Goal: Check status: Check status

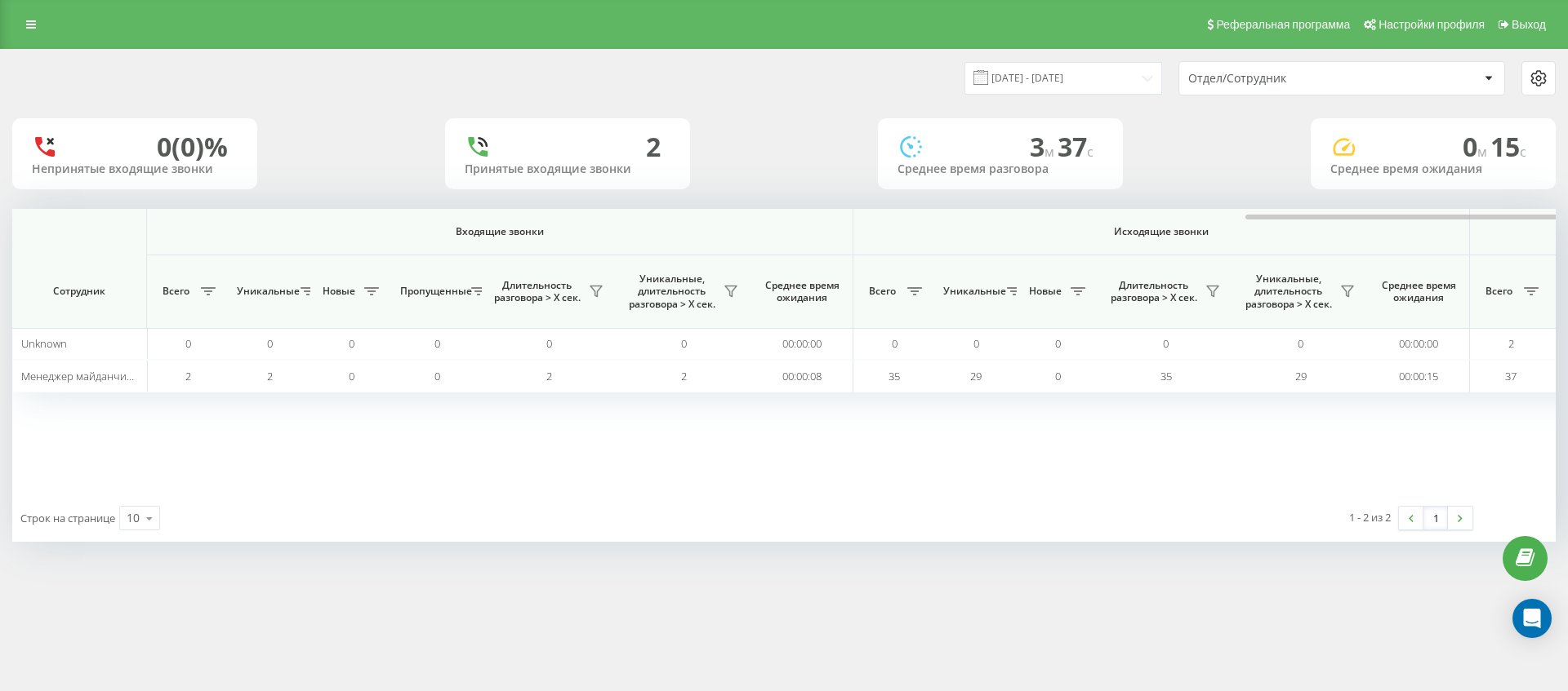
scroll to position [0, 735]
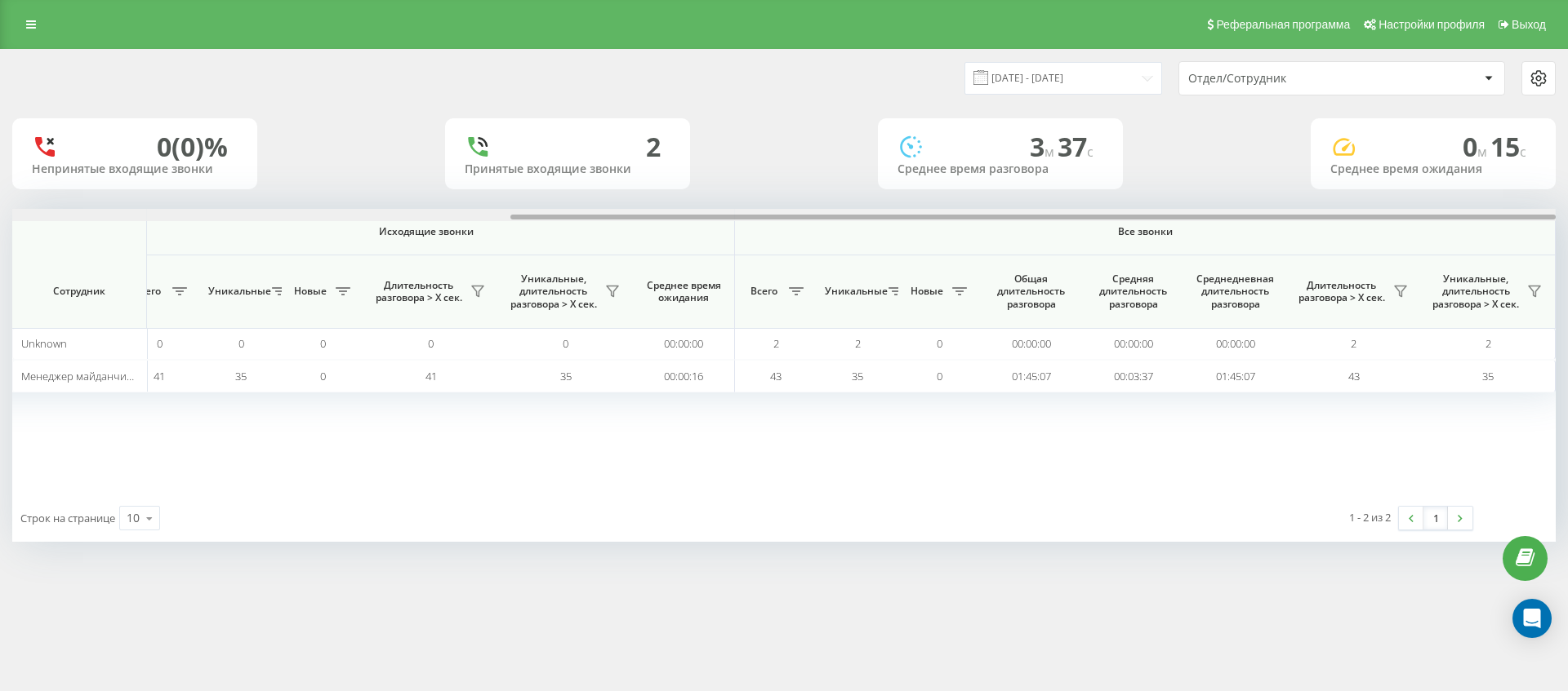
click at [1309, 232] on div "Входящие звонки Исходящие звонки Все звонки Сотрудник Всего Уникальные Новые Пр…" at bounding box center [783, 351] width 1543 height 286
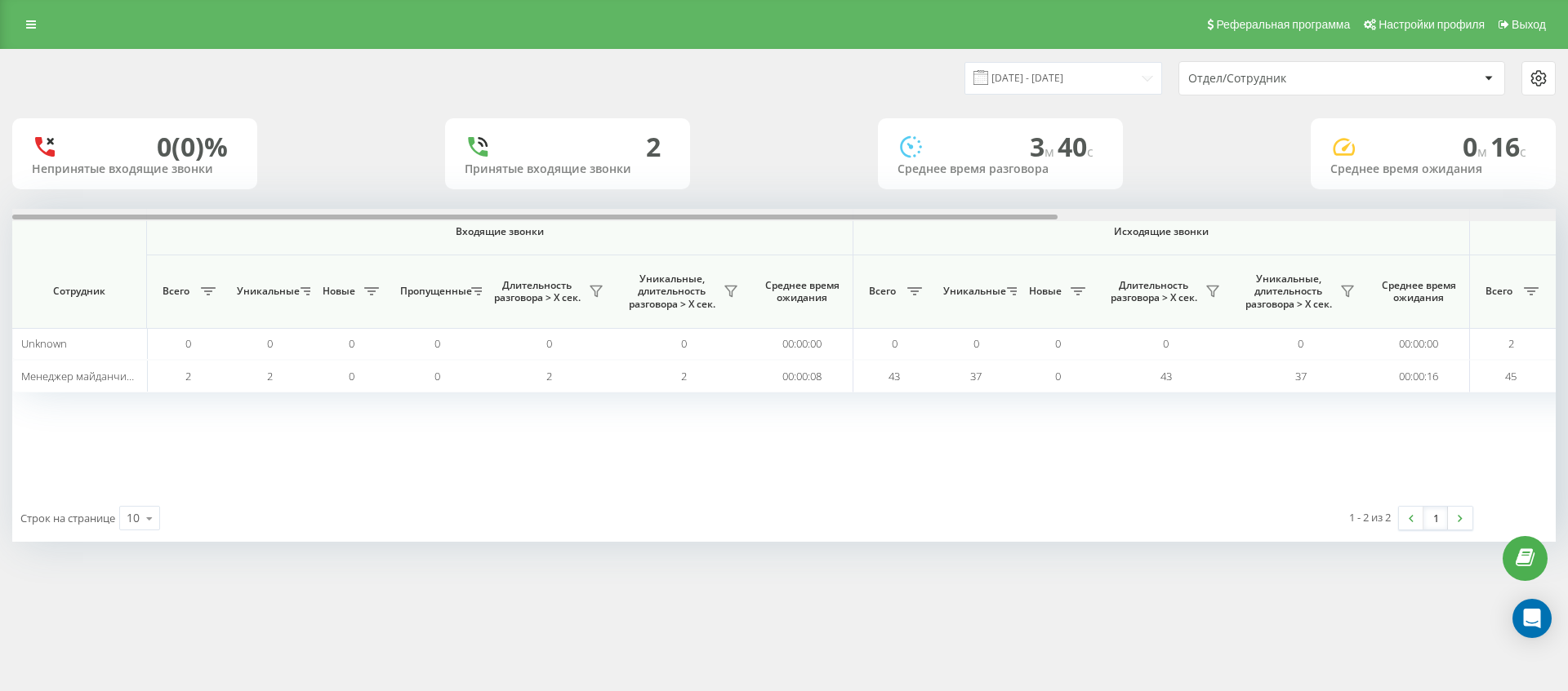
drag, startPoint x: 1025, startPoint y: 216, endPoint x: 613, endPoint y: 250, distance: 413.4
click at [614, 250] on div "Входящие звонки Исходящие звонки Все звонки Сотрудник Всего Уникальные Новые Пр…" at bounding box center [783, 351] width 1543 height 286
click at [1081, 82] on input "[DATE] - [DATE]" at bounding box center [1063, 77] width 198 height 32
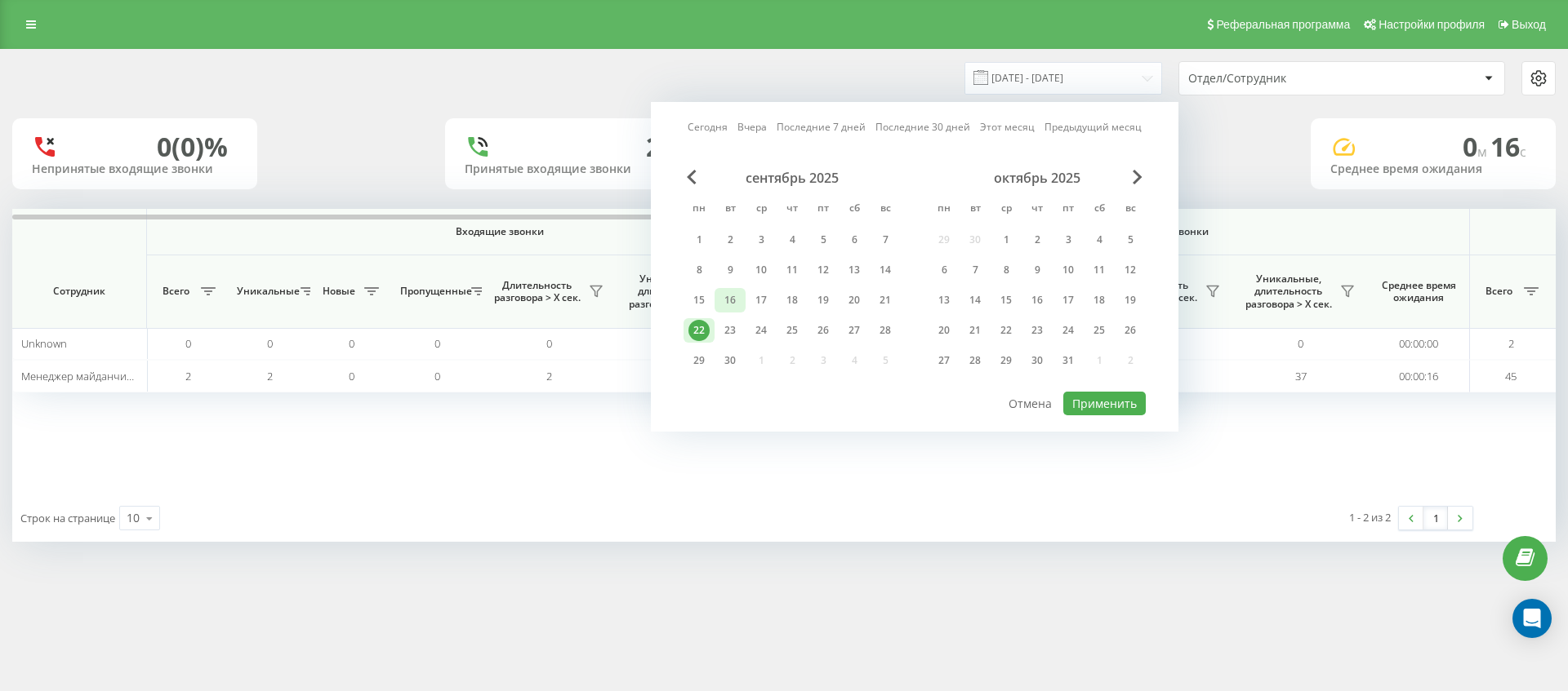
click at [728, 297] on div "16" at bounding box center [729, 300] width 21 height 21
click at [1100, 403] on button "Применить" at bounding box center [1104, 403] width 83 height 24
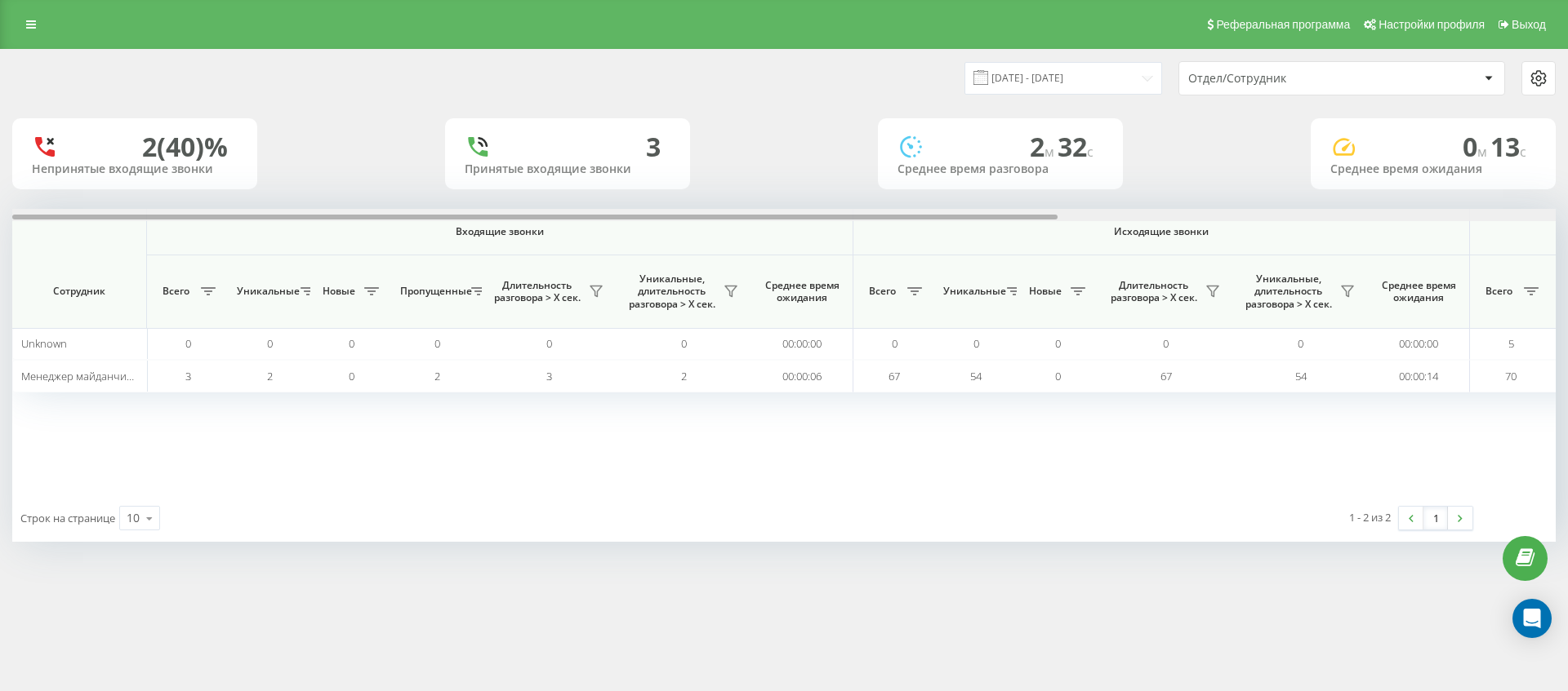
scroll to position [0, 735]
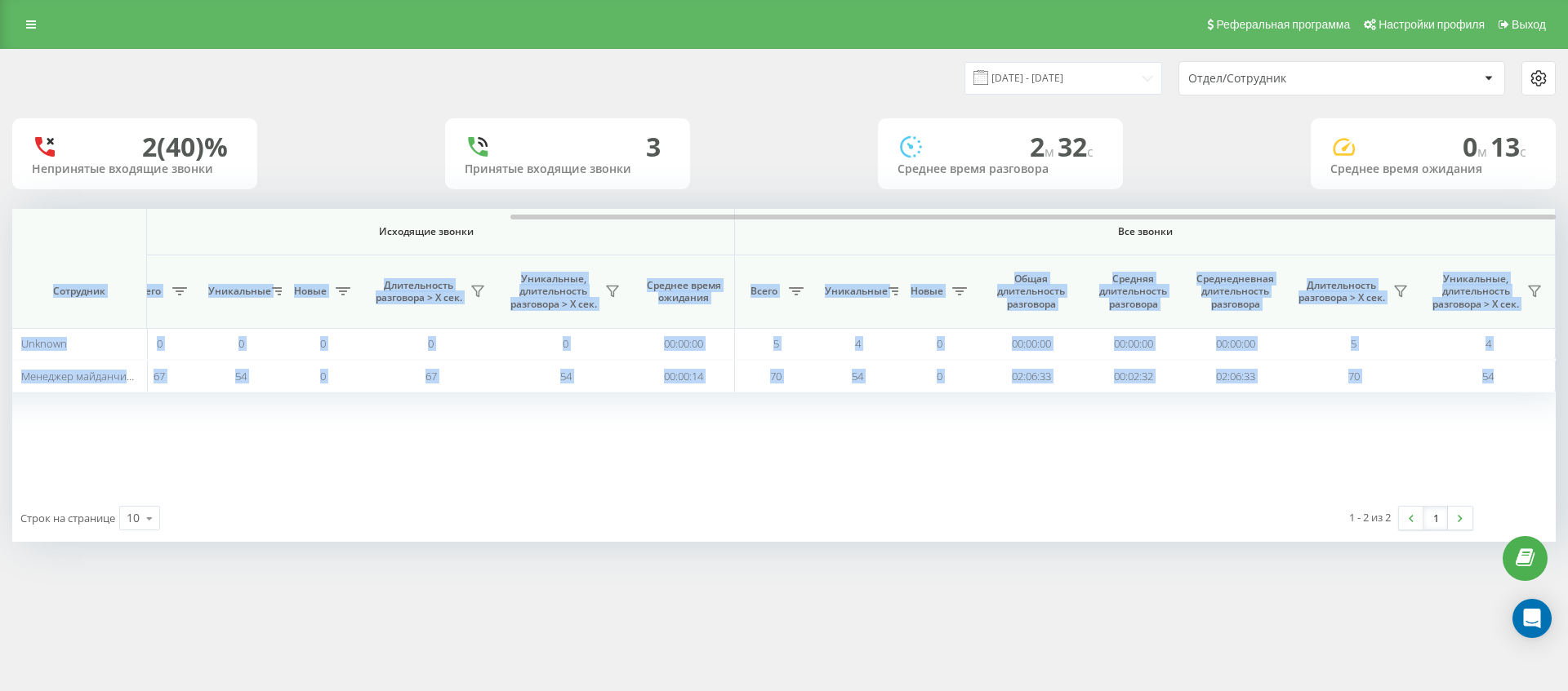
drag, startPoint x: 783, startPoint y: 212, endPoint x: 1287, endPoint y: 233, distance: 504.4
click at [1286, 233] on div "Входящие звонки Исходящие звонки Все звонки Сотрудник Всего Уникальные Новые Пр…" at bounding box center [783, 351] width 1543 height 286
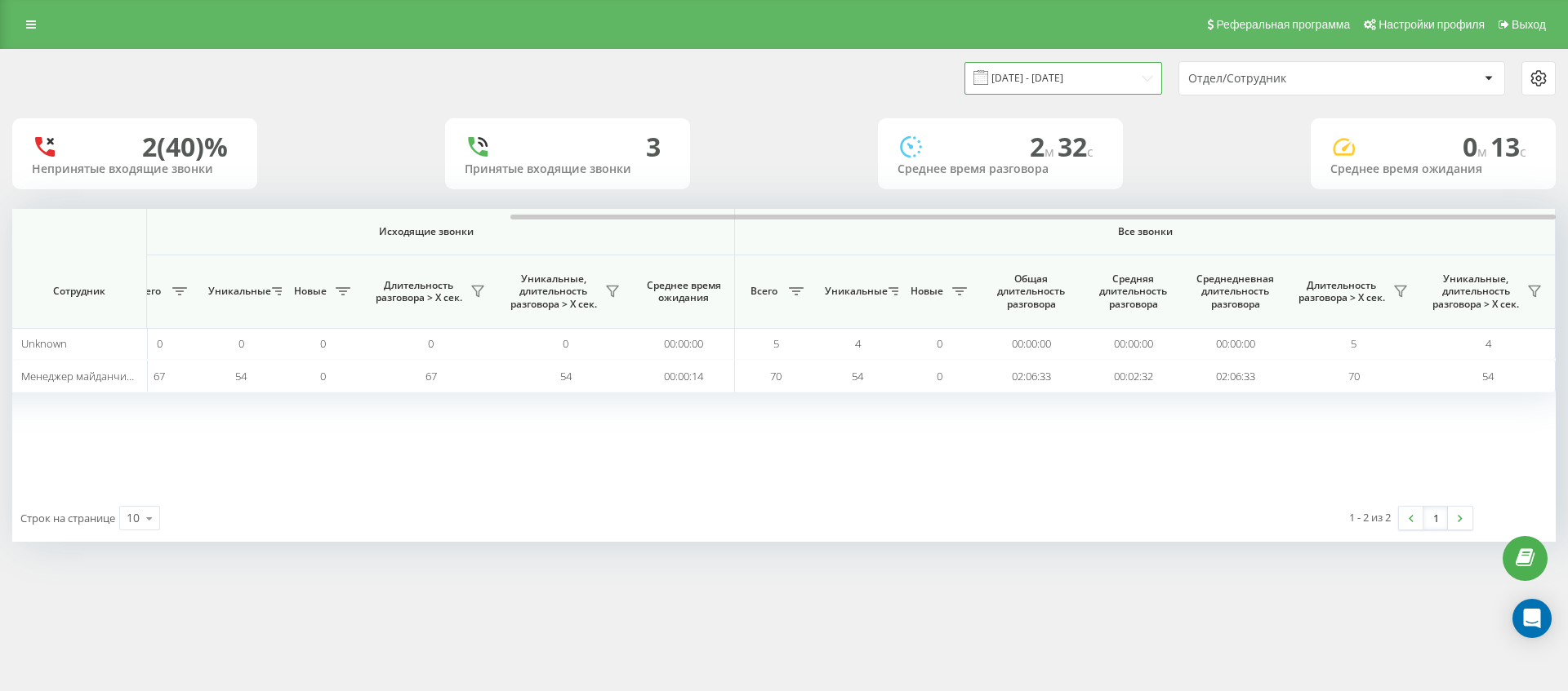
click at [1068, 79] on input "16.09.2025 - 16.09.2025" at bounding box center [1063, 77] width 198 height 32
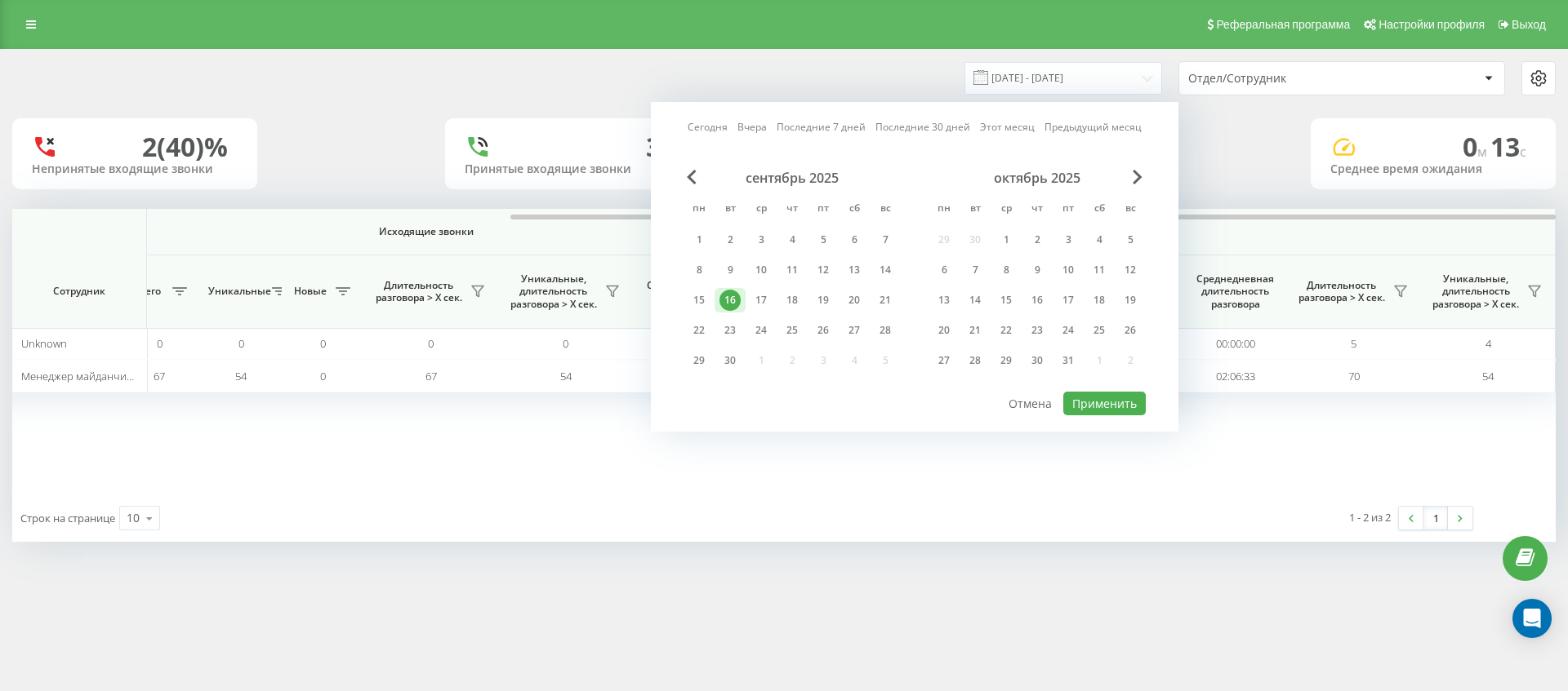
drag, startPoint x: 765, startPoint y: 304, endPoint x: 918, endPoint y: 328, distance: 154.9
click at [765, 304] on div "17" at bounding box center [760, 300] width 21 height 21
click at [1108, 402] on button "Применить" at bounding box center [1104, 403] width 83 height 24
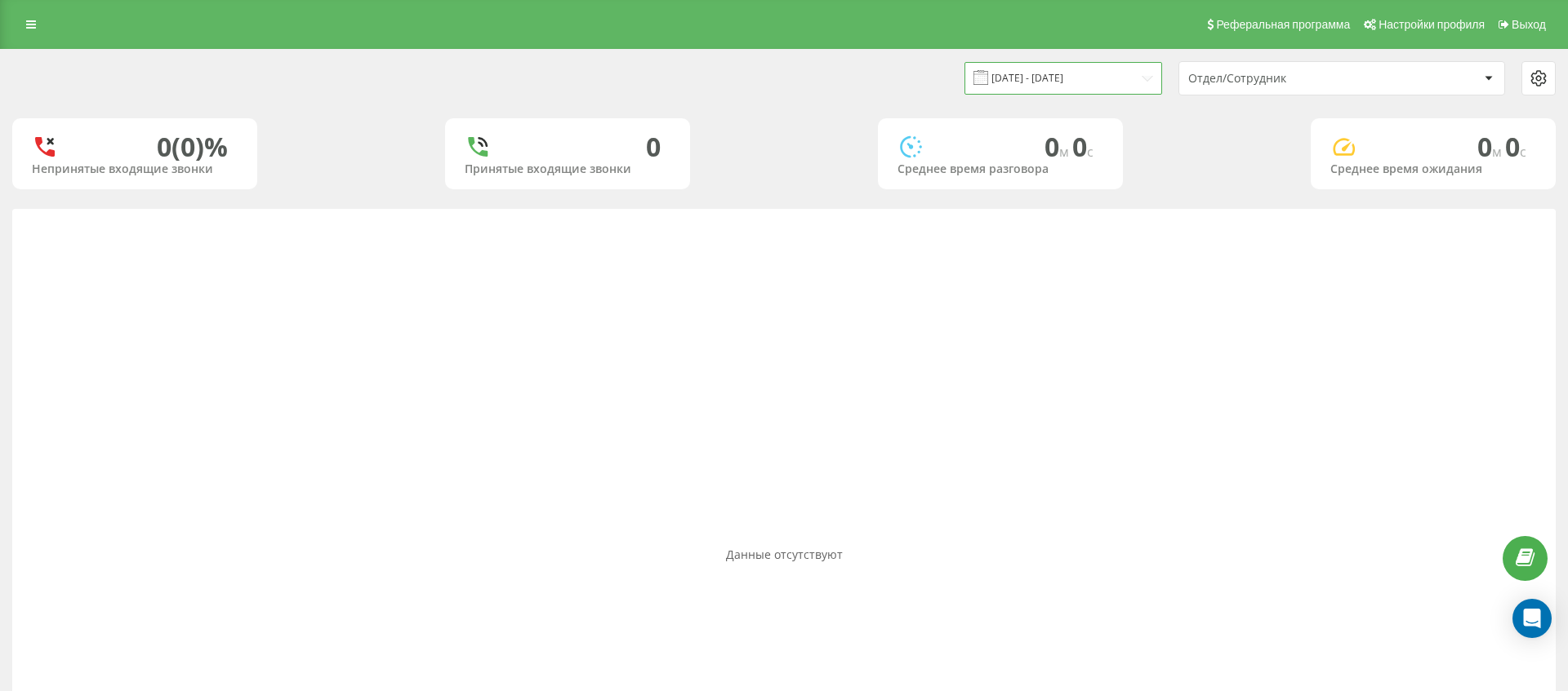
click at [1062, 79] on input "17.09.2025 - 17.09.2025" at bounding box center [1063, 77] width 198 height 32
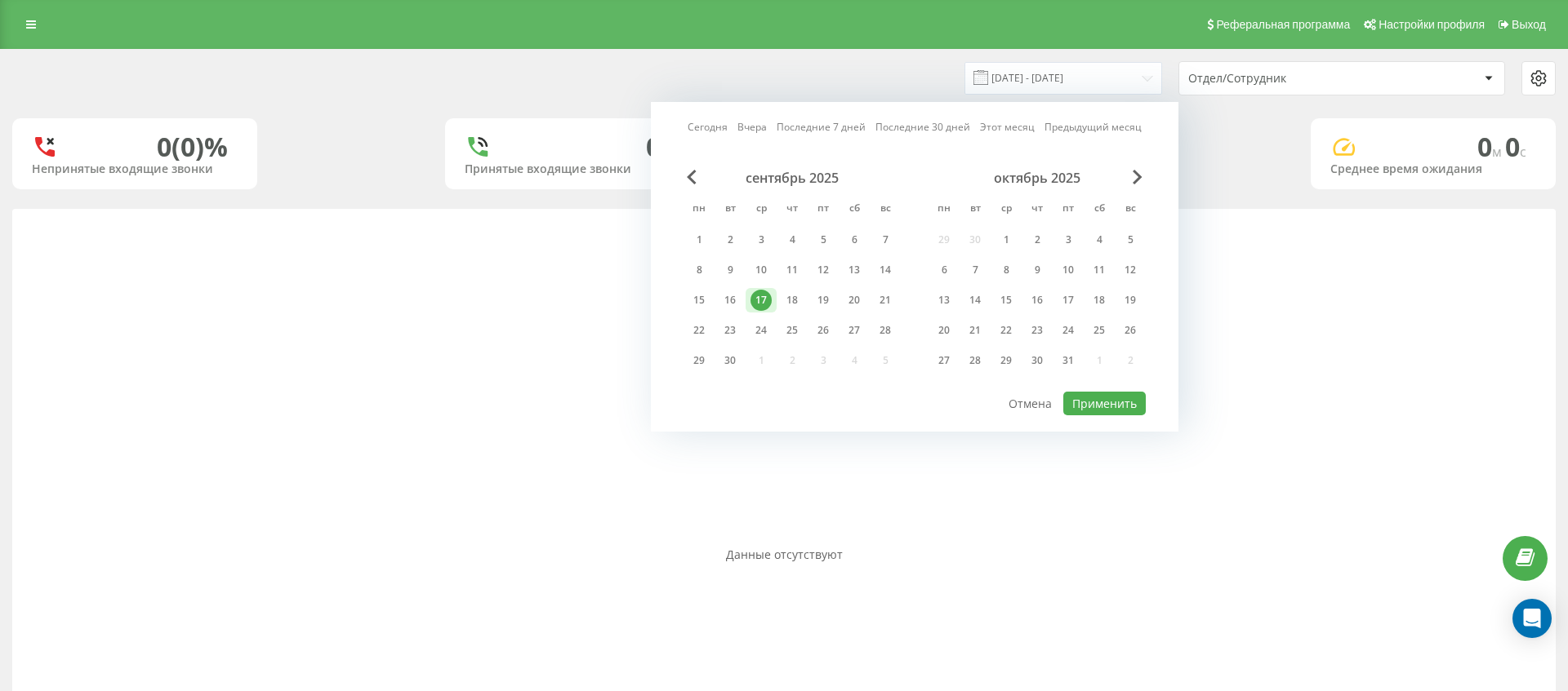
drag, startPoint x: 800, startPoint y: 298, endPoint x: 946, endPoint y: 378, distance: 166.5
click at [802, 297] on div "18" at bounding box center [791, 300] width 21 height 21
click at [1125, 409] on button "Применить" at bounding box center [1104, 403] width 83 height 24
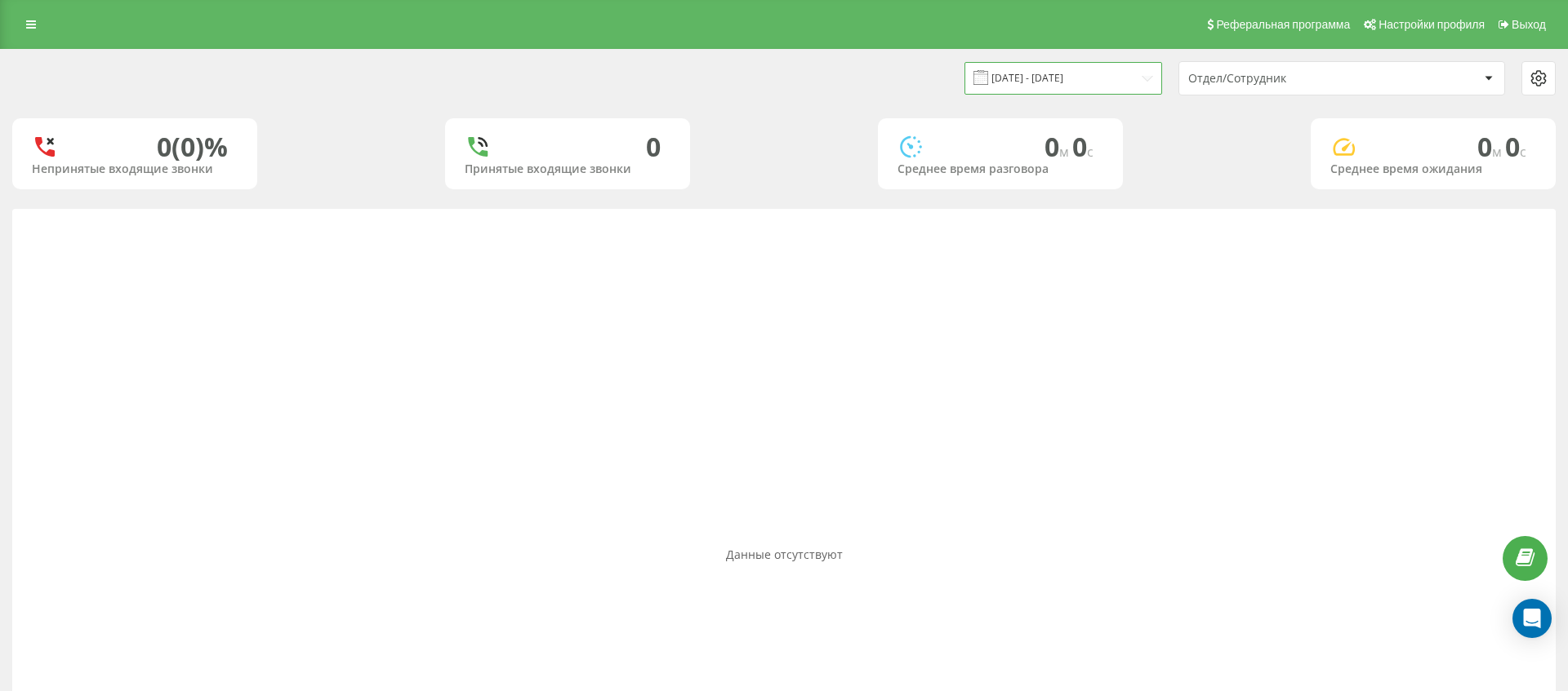
click at [1045, 70] on input "18.09.2025 - 18.09.2025" at bounding box center [1063, 77] width 198 height 32
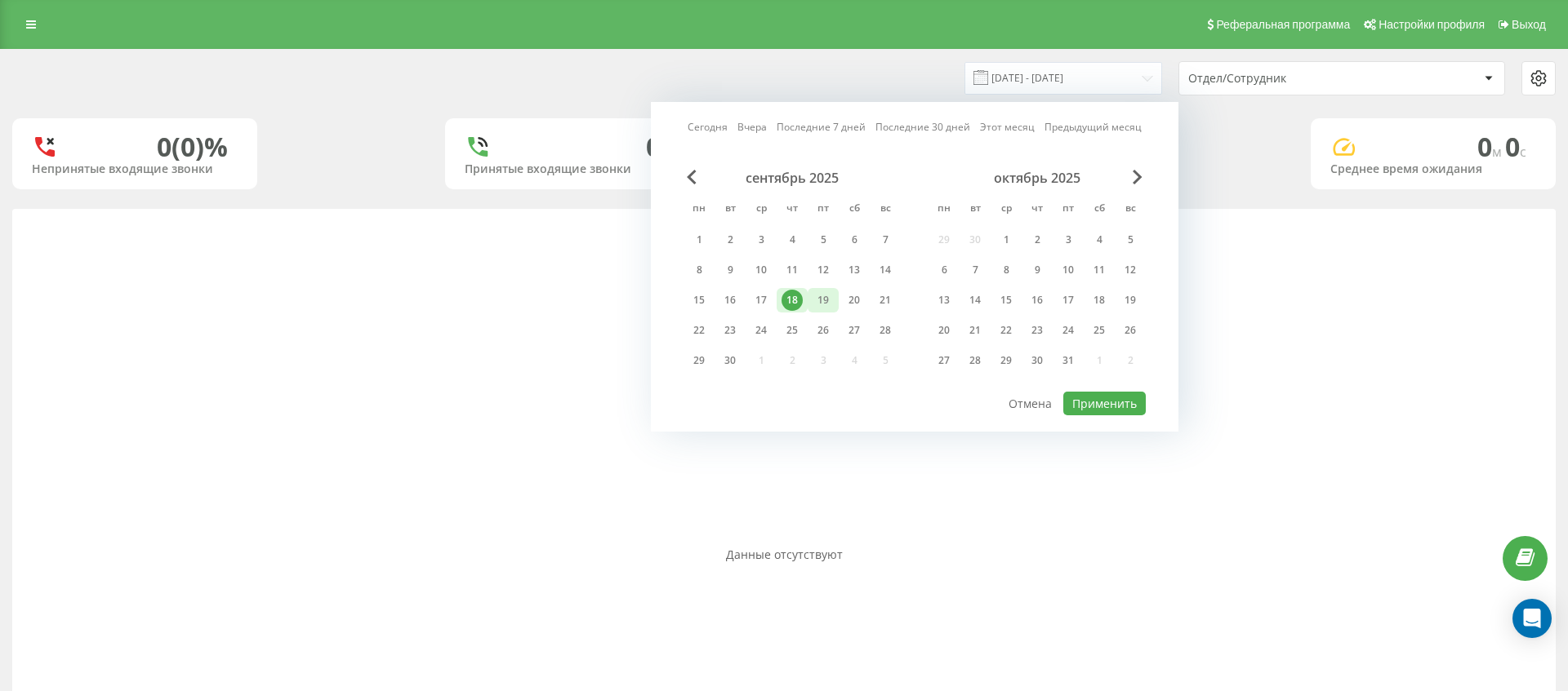
click at [820, 301] on div "19" at bounding box center [822, 300] width 21 height 21
click at [1101, 400] on button "Применить" at bounding box center [1104, 403] width 83 height 24
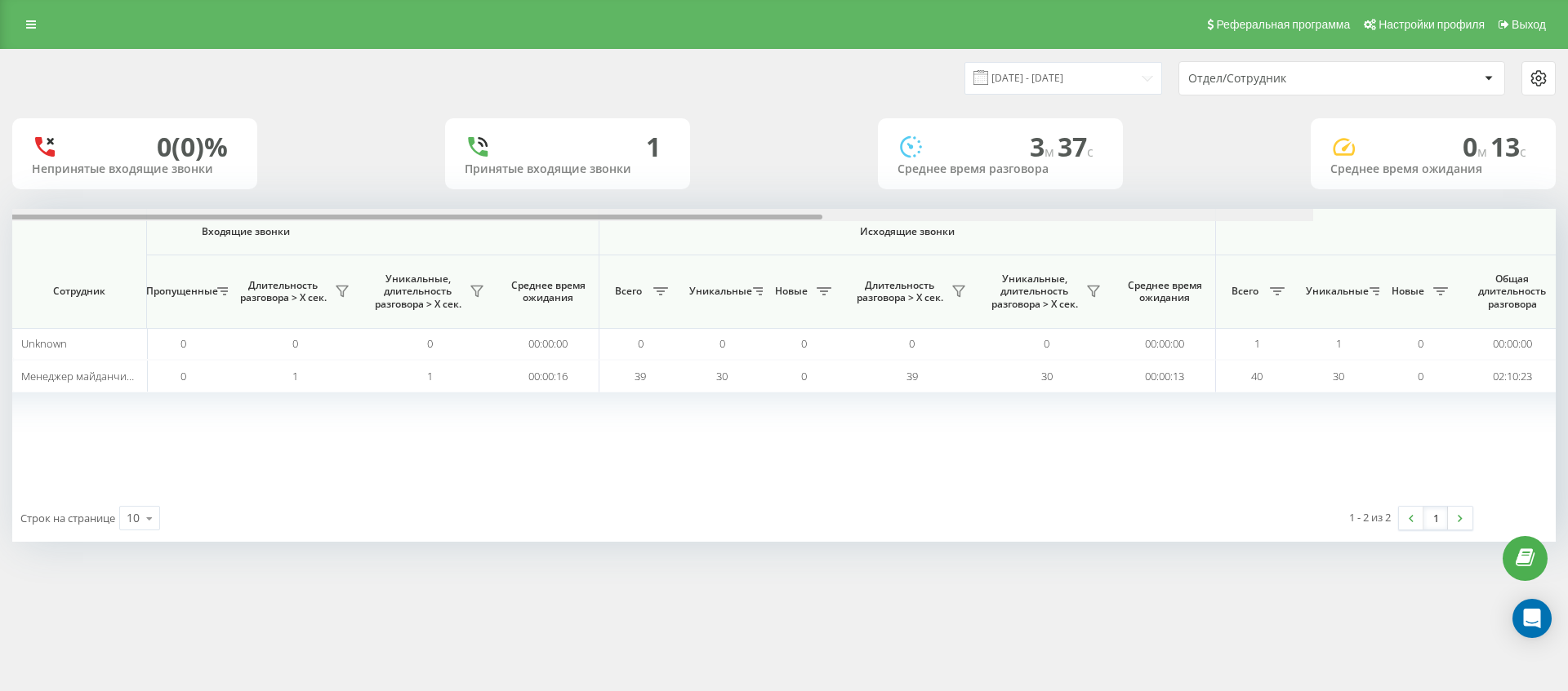
scroll to position [0, 735]
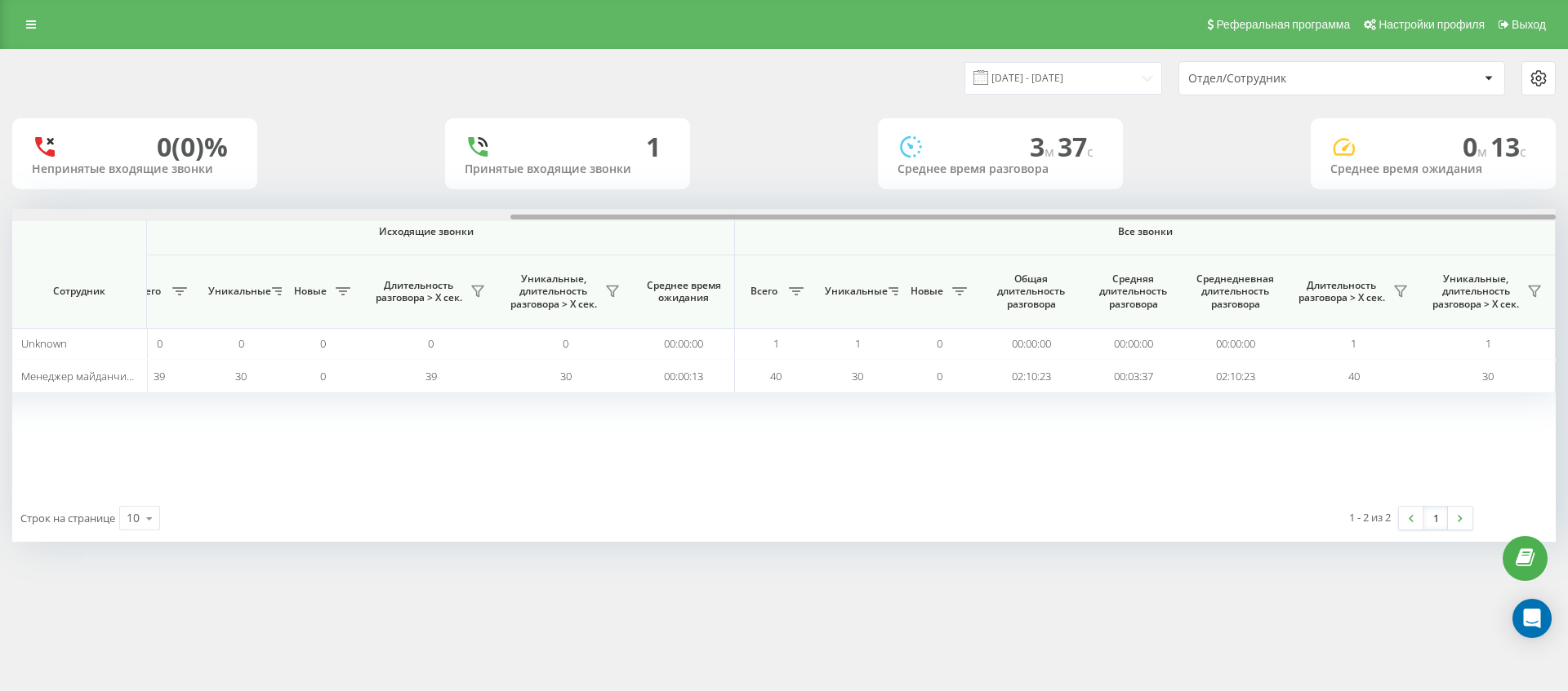
drag, startPoint x: 857, startPoint y: 217, endPoint x: 1422, endPoint y: 238, distance: 565.4
click at [1422, 238] on div "Входящие звонки Исходящие звонки Все звонки Сотрудник Всего Уникальные Новые Пр…" at bounding box center [783, 351] width 1543 height 286
click at [1077, 78] on input "19.09.2025 - 19.09.2025" at bounding box center [1063, 77] width 198 height 32
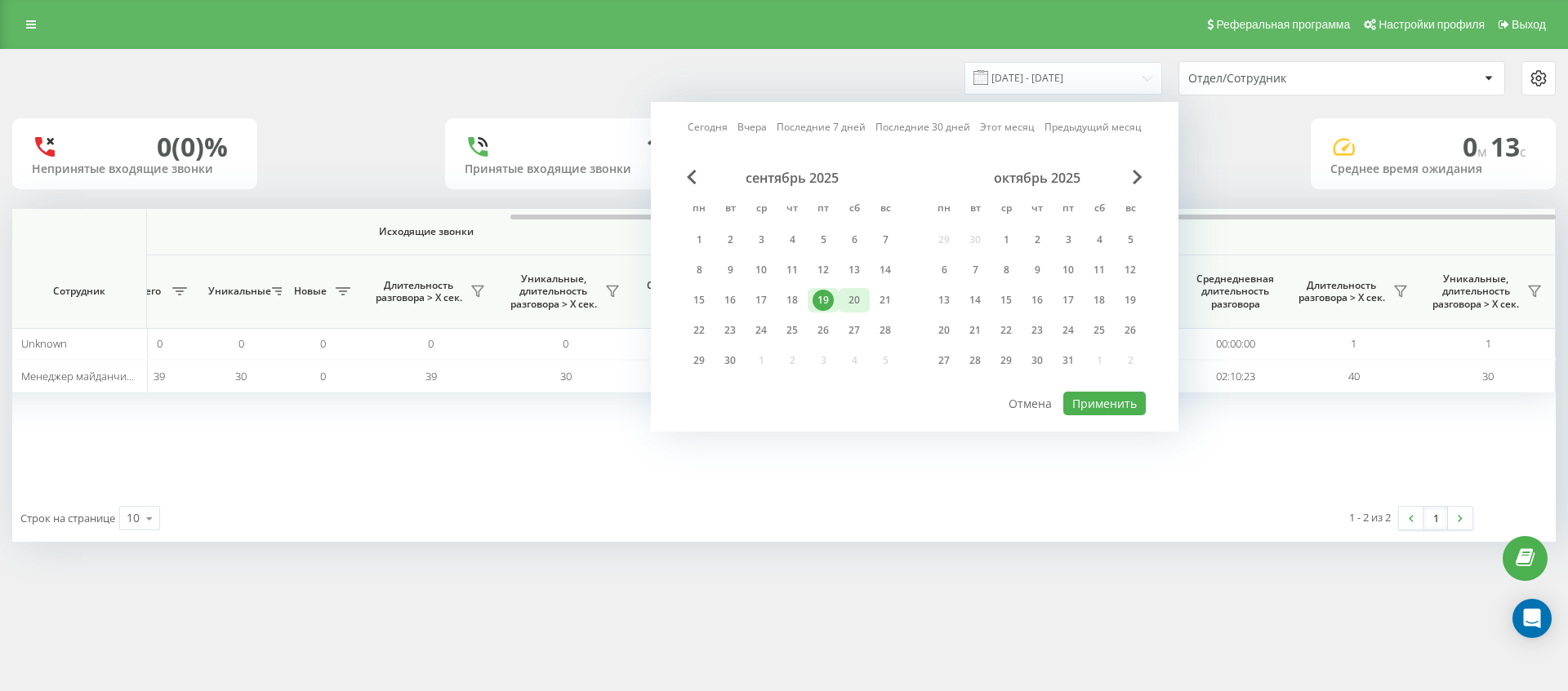
click at [857, 298] on div "20" at bounding box center [853, 300] width 21 height 21
click at [1101, 406] on button "Применить" at bounding box center [1104, 403] width 83 height 24
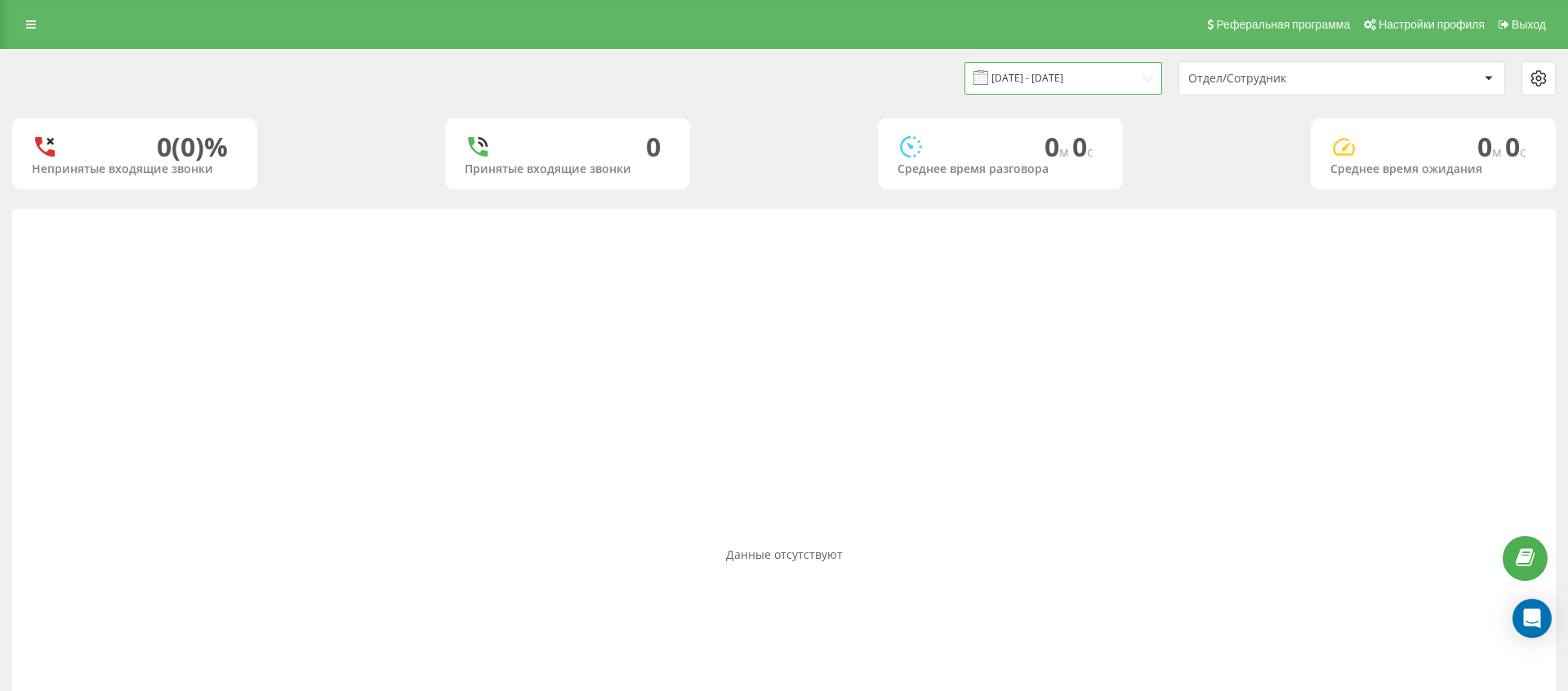
click at [1082, 78] on input "20.09.2025 - 20.09.2025" at bounding box center [1063, 77] width 198 height 32
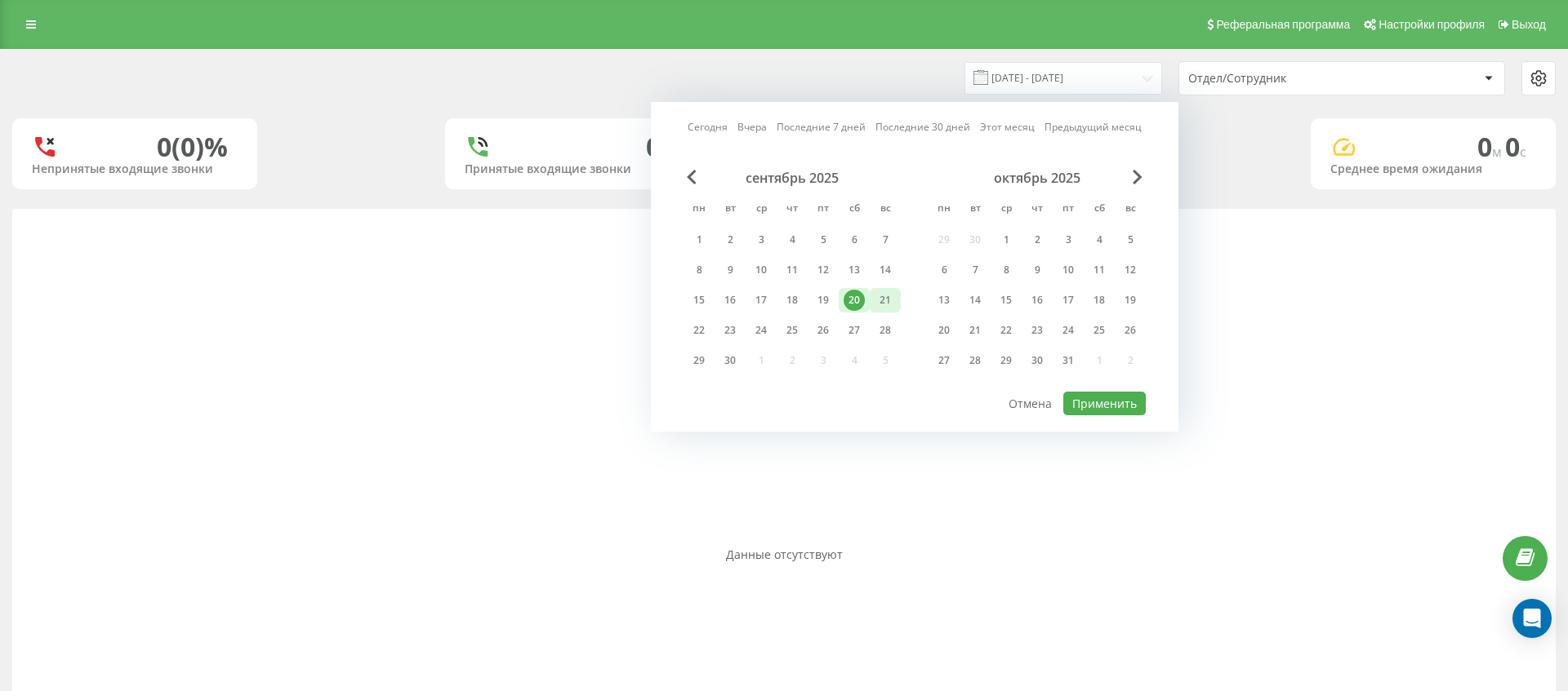
drag, startPoint x: 888, startPoint y: 301, endPoint x: 897, endPoint y: 303, distance: 9.2
click at [888, 301] on div "21" at bounding box center [885, 300] width 21 height 21
drag, startPoint x: 1105, startPoint y: 397, endPoint x: 1093, endPoint y: 391, distance: 13.4
click at [1105, 397] on button "Применить" at bounding box center [1104, 403] width 83 height 24
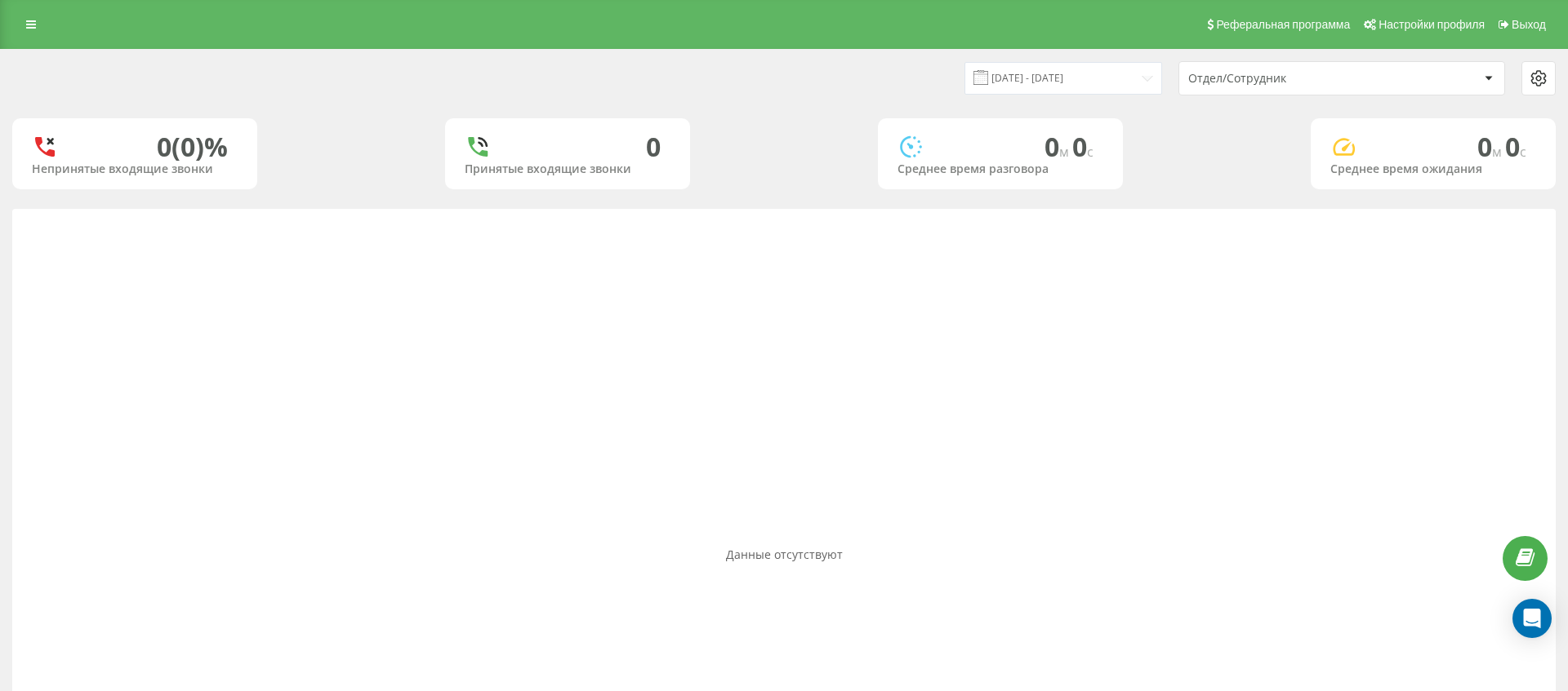
click at [1087, 54] on div "21.09.2025 - 21.09.2025 Отдел/Сотрудник" at bounding box center [784, 78] width 1566 height 57
drag, startPoint x: 1081, startPoint y: 80, endPoint x: 1039, endPoint y: 88, distance: 42.8
click at [1081, 80] on input "21.09.2025 - 21.09.2025" at bounding box center [1063, 77] width 198 height 32
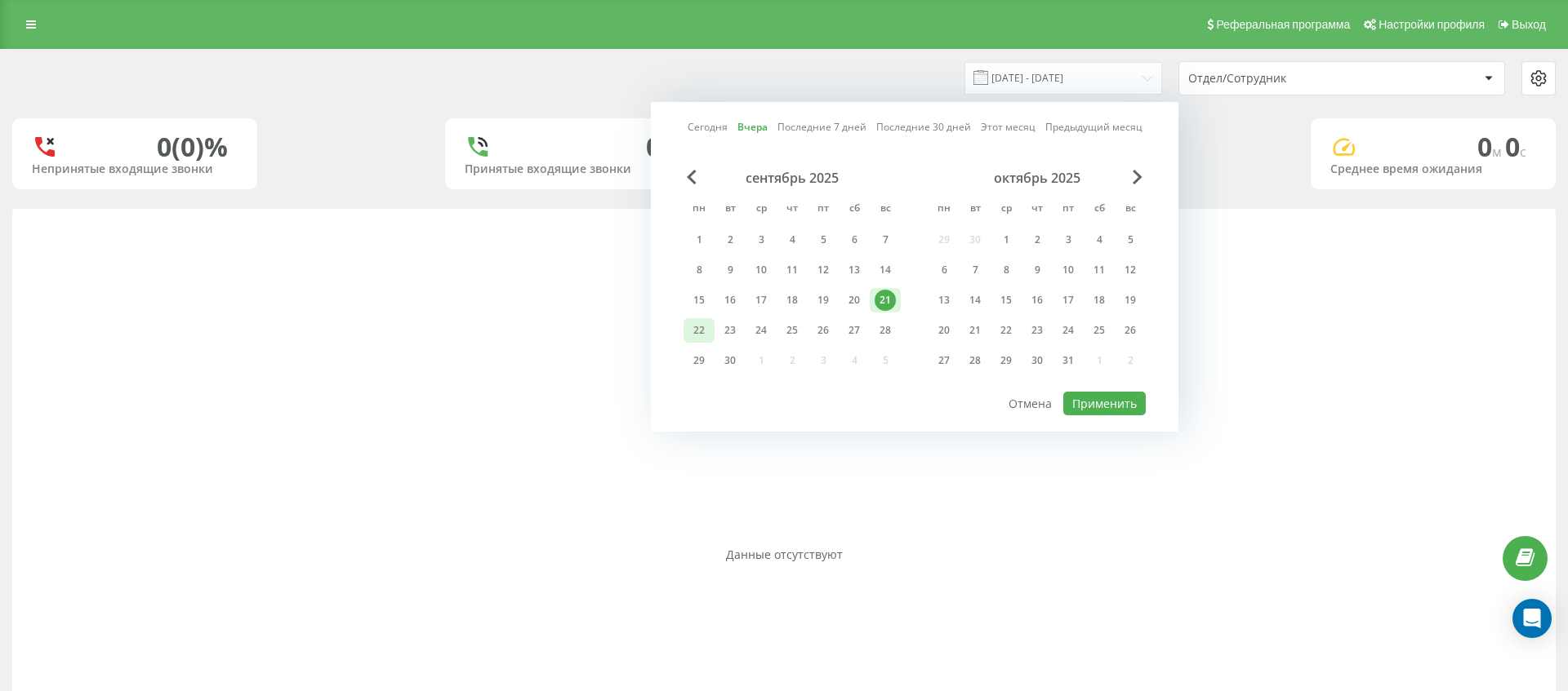
click at [698, 326] on div "22" at bounding box center [699, 330] width 21 height 21
click at [1107, 391] on div "Сегодня Вчера Последние 7 дней Последние 30 дней Этот месяц Предыдущий месяц се…" at bounding box center [914, 266] width 528 height 330
click at [1117, 405] on button "Применить" at bounding box center [1104, 403] width 83 height 24
type input "[DATE] - [DATE]"
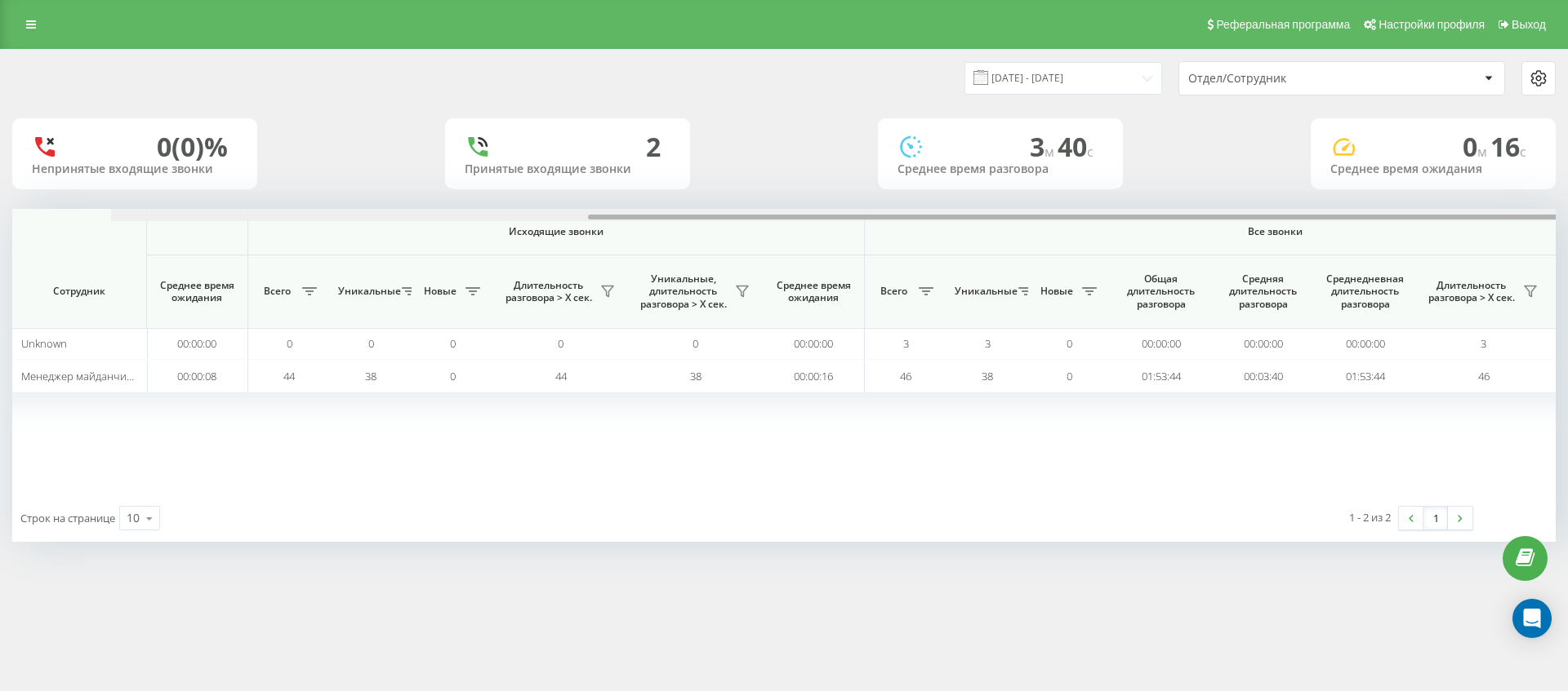
scroll to position [0, 704]
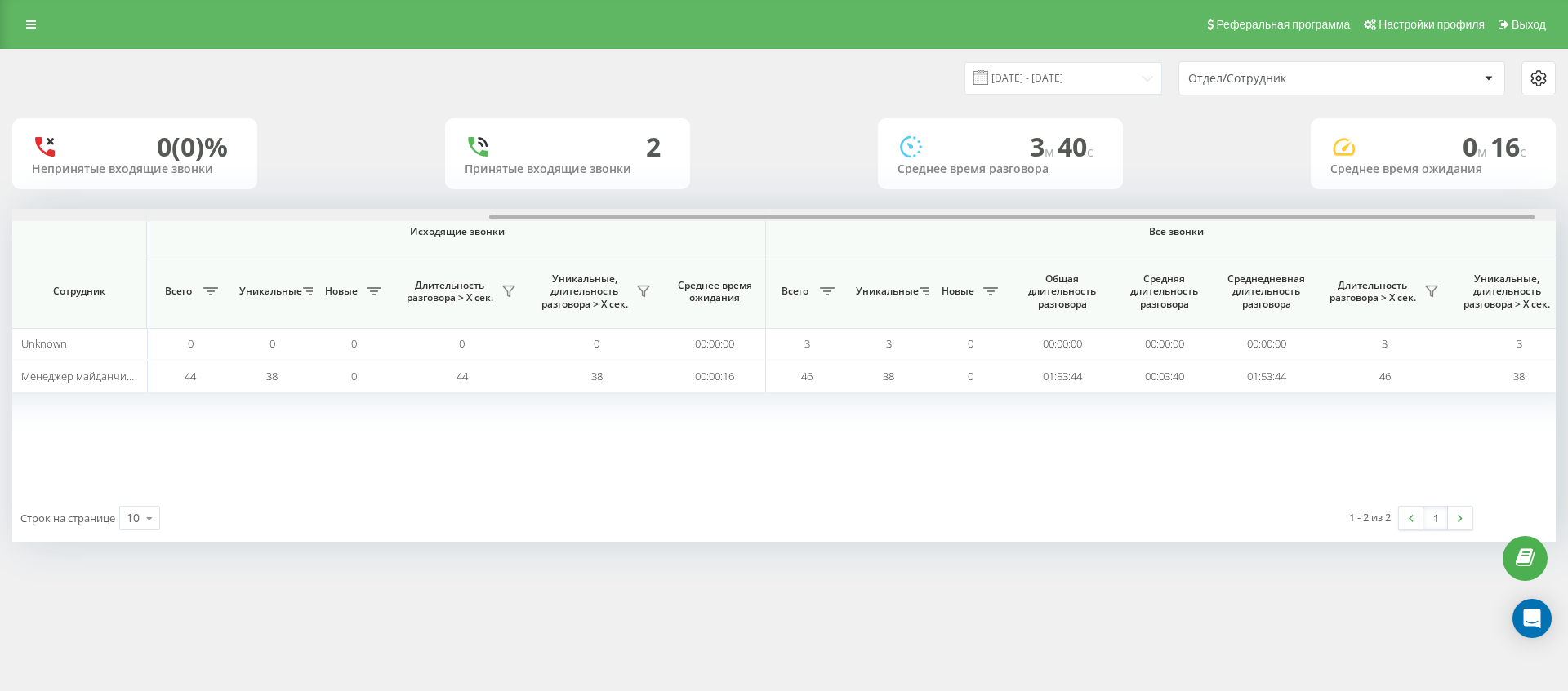
drag, startPoint x: 1025, startPoint y: 214, endPoint x: 1502, endPoint y: 235, distance: 477.5
click at [1502, 235] on div "Входящие звонки Исходящие звонки Все звонки Сотрудник Всего Уникальные Новые Пр…" at bounding box center [783, 351] width 1543 height 286
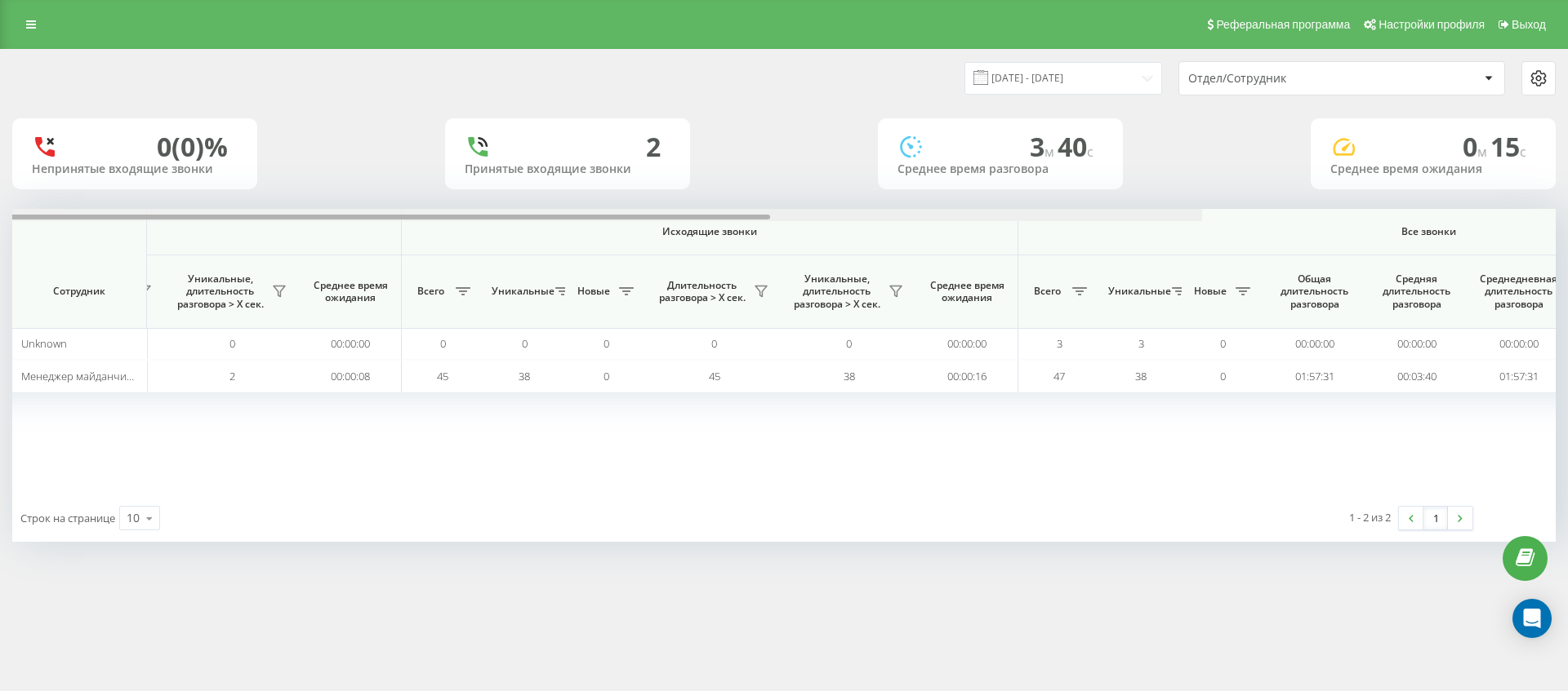
scroll to position [0, 735]
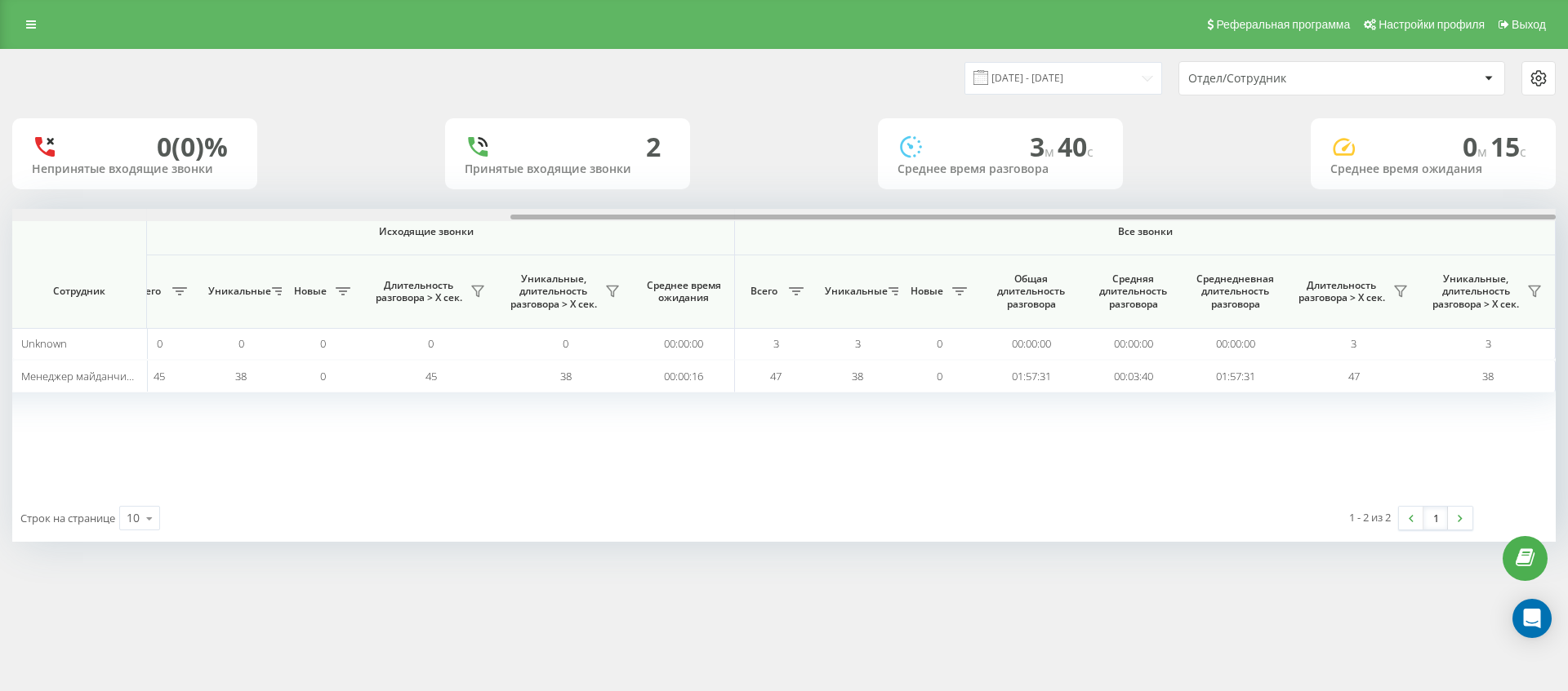
drag, startPoint x: 909, startPoint y: 215, endPoint x: 1502, endPoint y: 234, distance: 593.3
click at [1502, 234] on div "Входящие звонки Исходящие звонки Все звонки Сотрудник Всего Уникальные Новые Пр…" at bounding box center [783, 351] width 1543 height 286
drag, startPoint x: 1107, startPoint y: 213, endPoint x: 1502, endPoint y: 234, distance: 395.6
click at [1502, 234] on div "Входящие звонки Исходящие звонки Все звонки Сотрудник Всего Уникальные Новые Пр…" at bounding box center [783, 351] width 1543 height 286
